Goal: Task Accomplishment & Management: Manage account settings

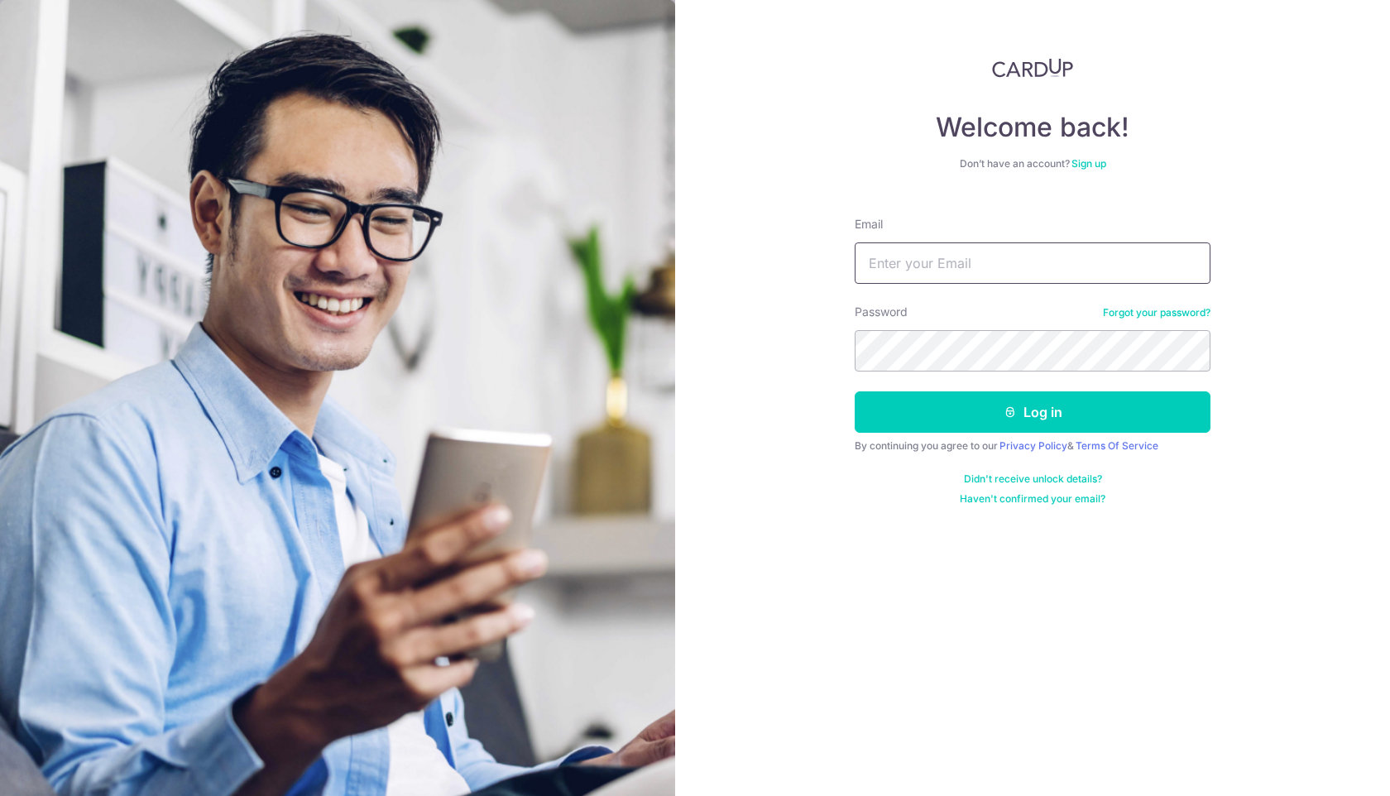
click at [912, 255] on input "Email" at bounding box center [1033, 262] width 356 height 41
type input "[PERSON_NAME][EMAIL_ADDRESS][DOMAIN_NAME]"
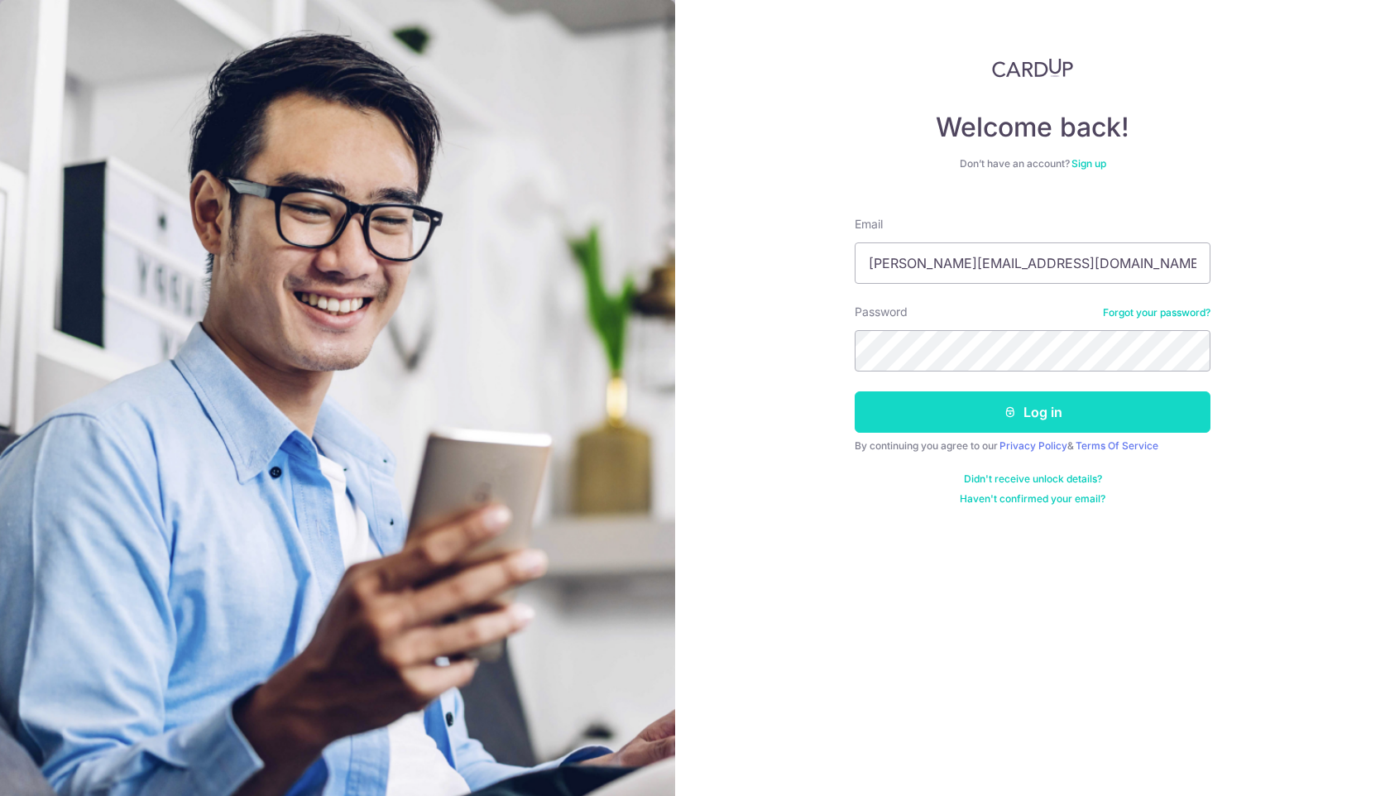
click at [948, 413] on button "Log in" at bounding box center [1033, 411] width 356 height 41
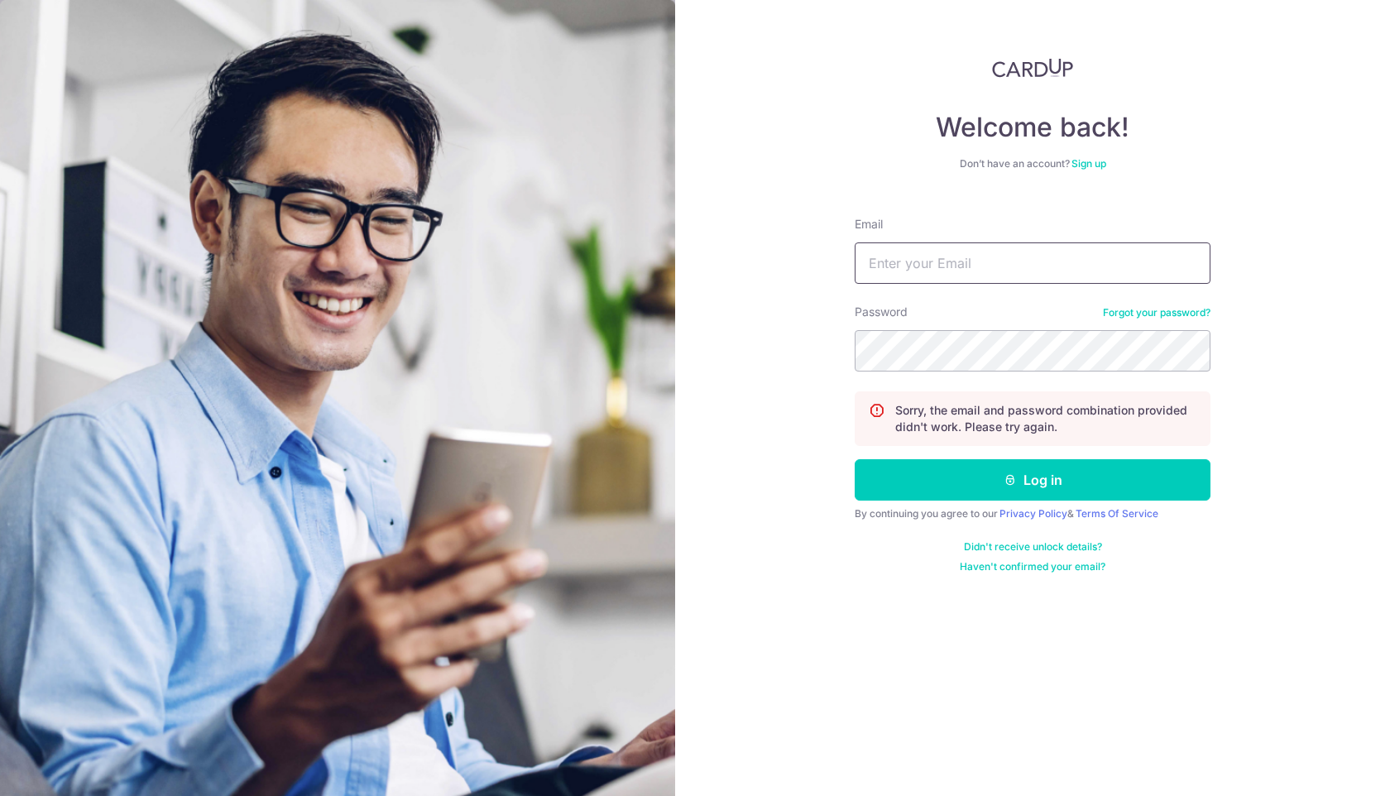
click at [921, 281] on input "Email" at bounding box center [1033, 262] width 356 height 41
type input "[PERSON_NAME][EMAIL_ADDRESS][DOMAIN_NAME]"
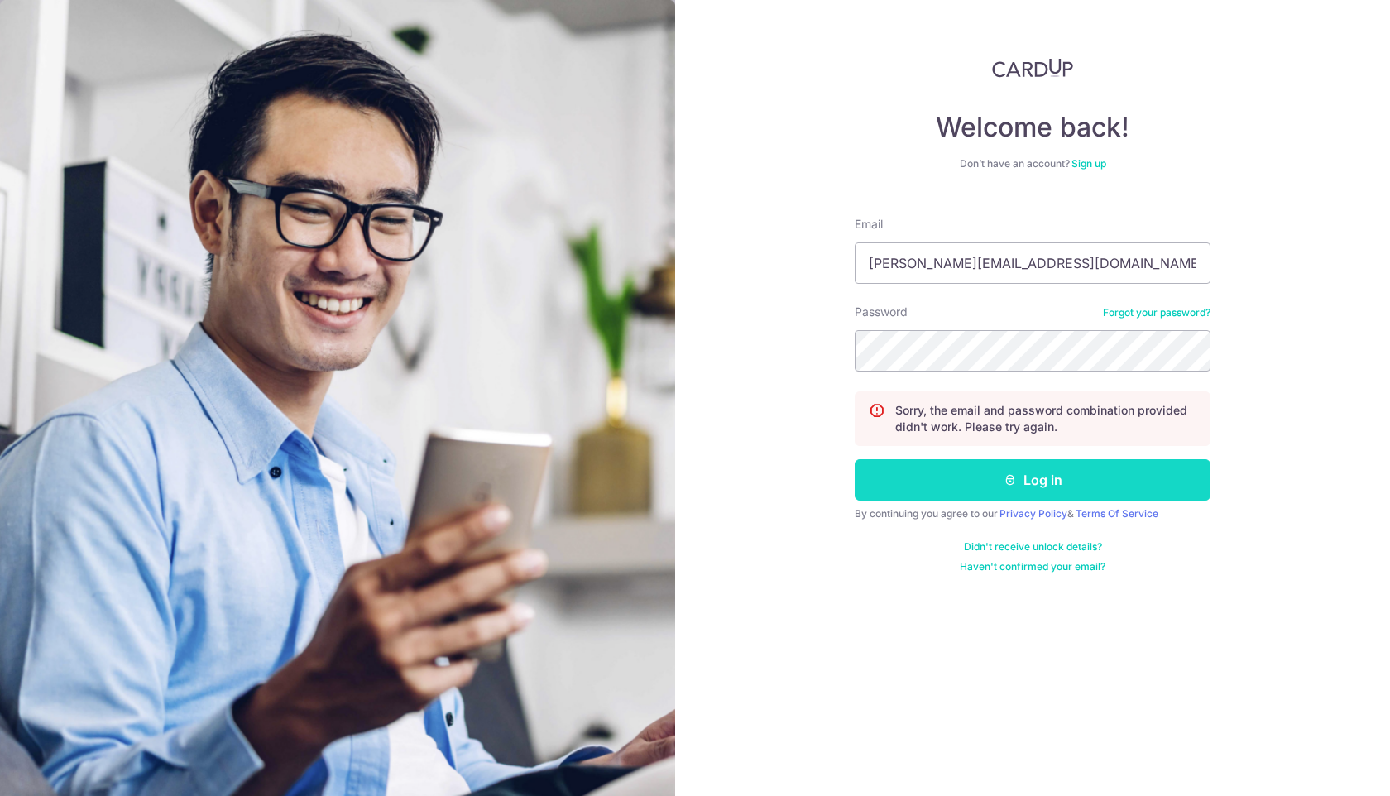
click at [927, 497] on button "Log in" at bounding box center [1033, 479] width 356 height 41
